Goal: Information Seeking & Learning: Find specific fact

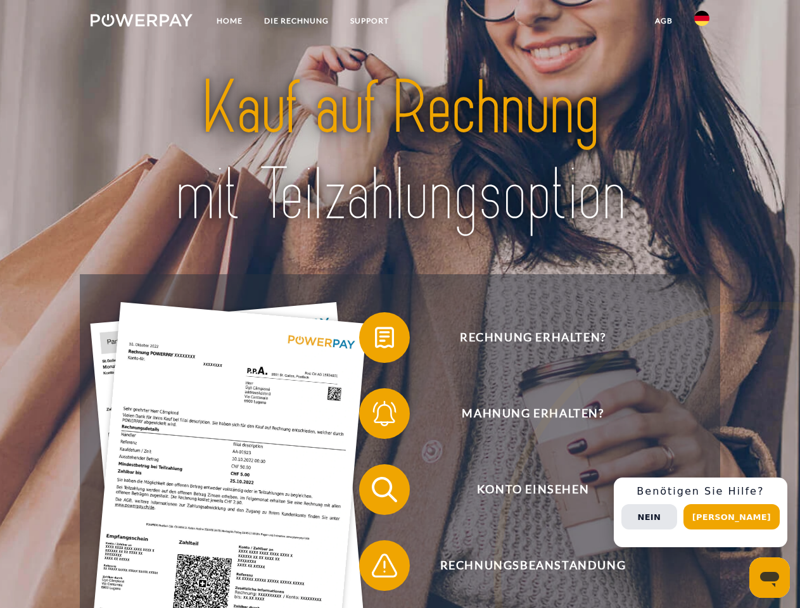
click at [141, 22] on img at bounding box center [142, 20] width 102 height 13
click at [702, 22] on img at bounding box center [701, 18] width 15 height 15
click at [663, 21] on link "agb" at bounding box center [663, 21] width 39 height 23
click at [375, 340] on span at bounding box center [365, 337] width 63 height 63
click at [375, 416] on span at bounding box center [365, 413] width 63 height 63
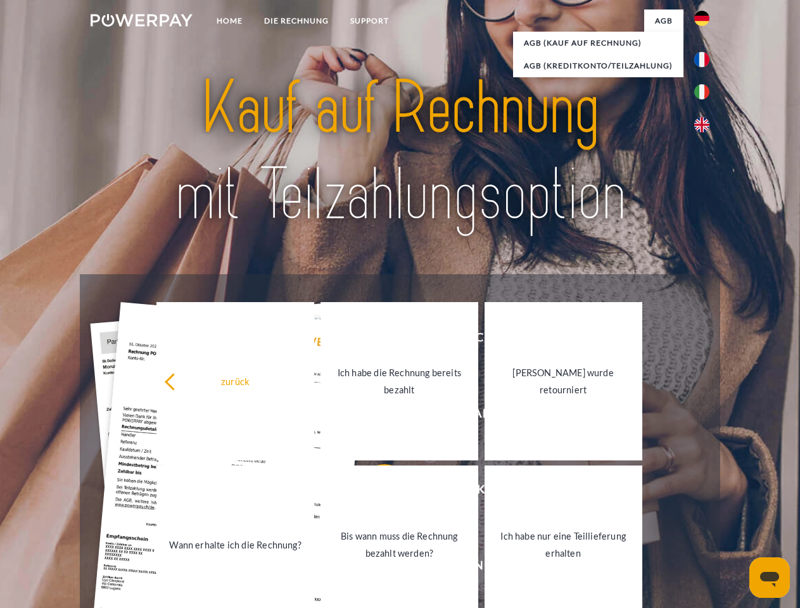
click at [375, 492] on link "Bis wann muss die Rechnung bezahlt werden?" at bounding box center [400, 545] width 158 height 158
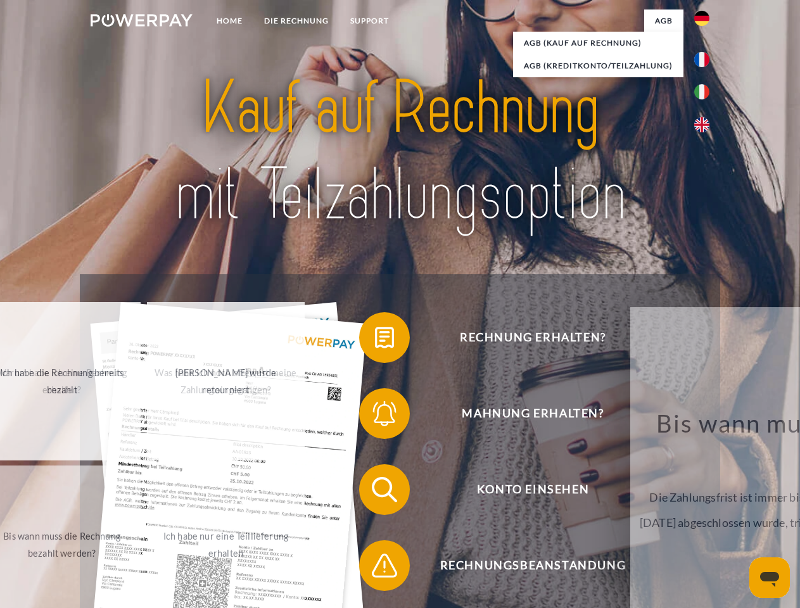
click at [375, 568] on span at bounding box center [365, 565] width 63 height 63
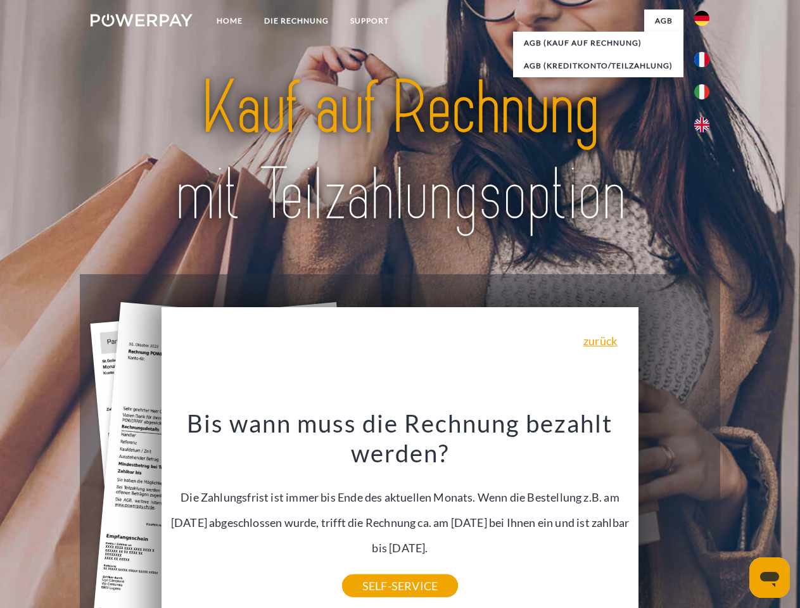
click at [705, 512] on div "Rechnung erhalten? Mahnung erhalten? Konto einsehen" at bounding box center [400, 527] width 640 height 507
click at [674, 515] on span "Konto einsehen" at bounding box center [533, 489] width 310 height 51
click at [736, 517] on header "Home DIE RECHNUNG SUPPORT" at bounding box center [400, 437] width 800 height 875
